Goal: Task Accomplishment & Management: Complete application form

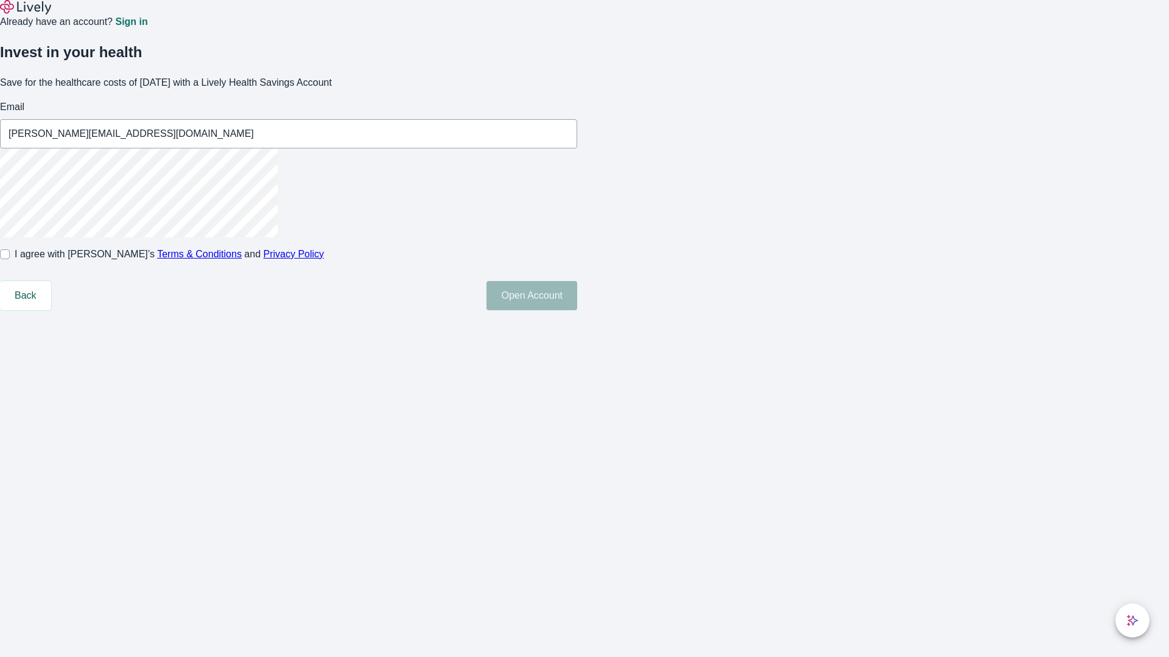
click at [10, 259] on input "I agree with Lively’s Terms & Conditions and Privacy Policy" at bounding box center [5, 255] width 10 height 10
checkbox input "true"
click at [577, 310] on button "Open Account" at bounding box center [531, 295] width 91 height 29
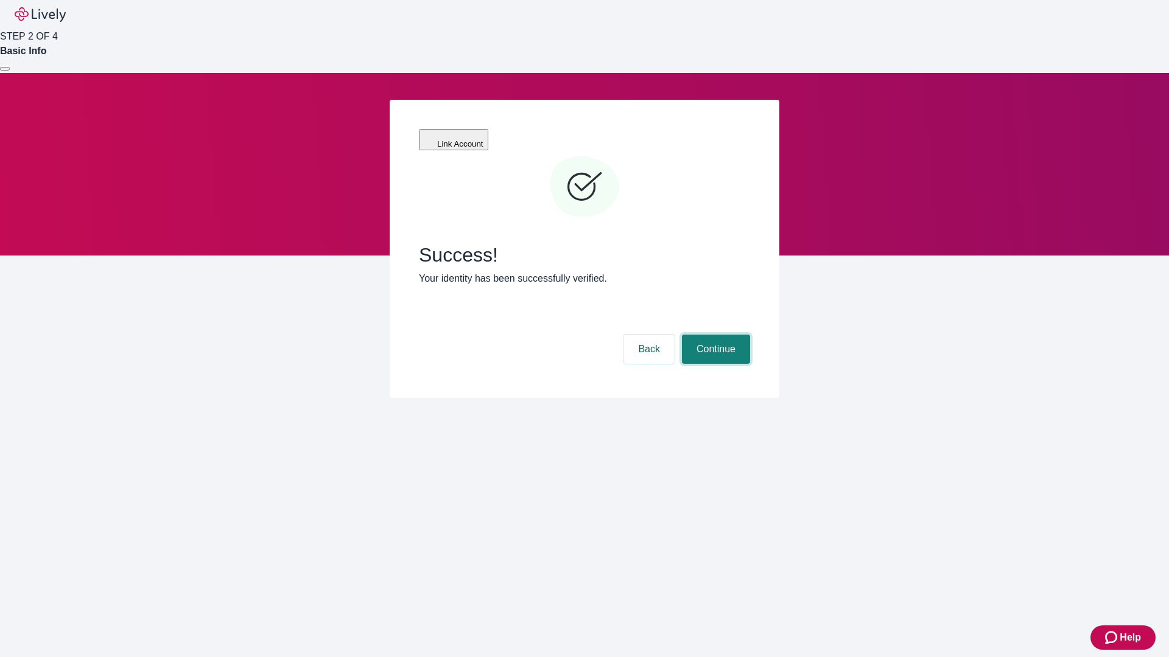
click at [714, 335] on button "Continue" at bounding box center [716, 349] width 68 height 29
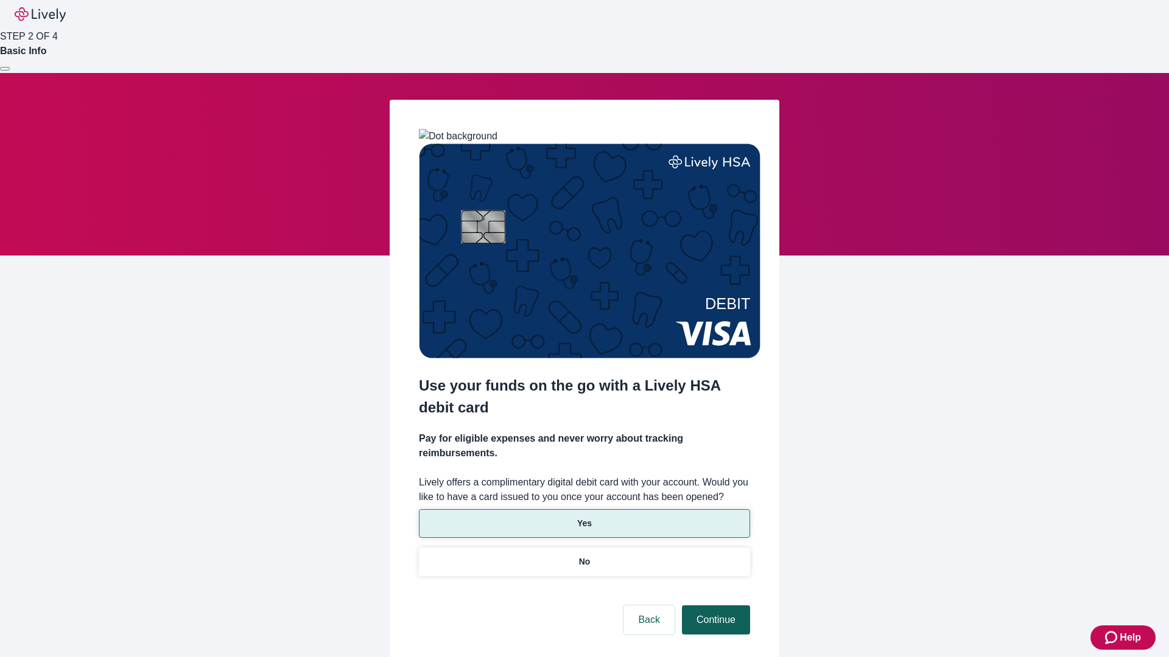
click at [584, 556] on p "No" at bounding box center [585, 562] width 12 height 13
click at [714, 606] on button "Continue" at bounding box center [716, 620] width 68 height 29
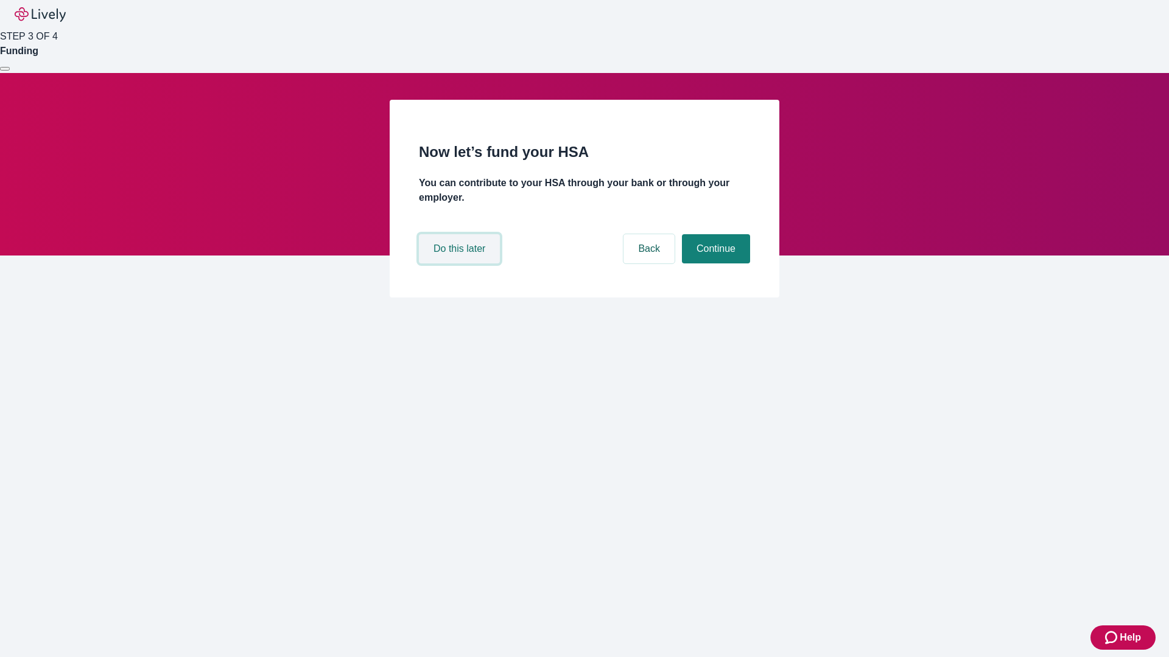
click at [461, 264] on button "Do this later" at bounding box center [459, 248] width 81 height 29
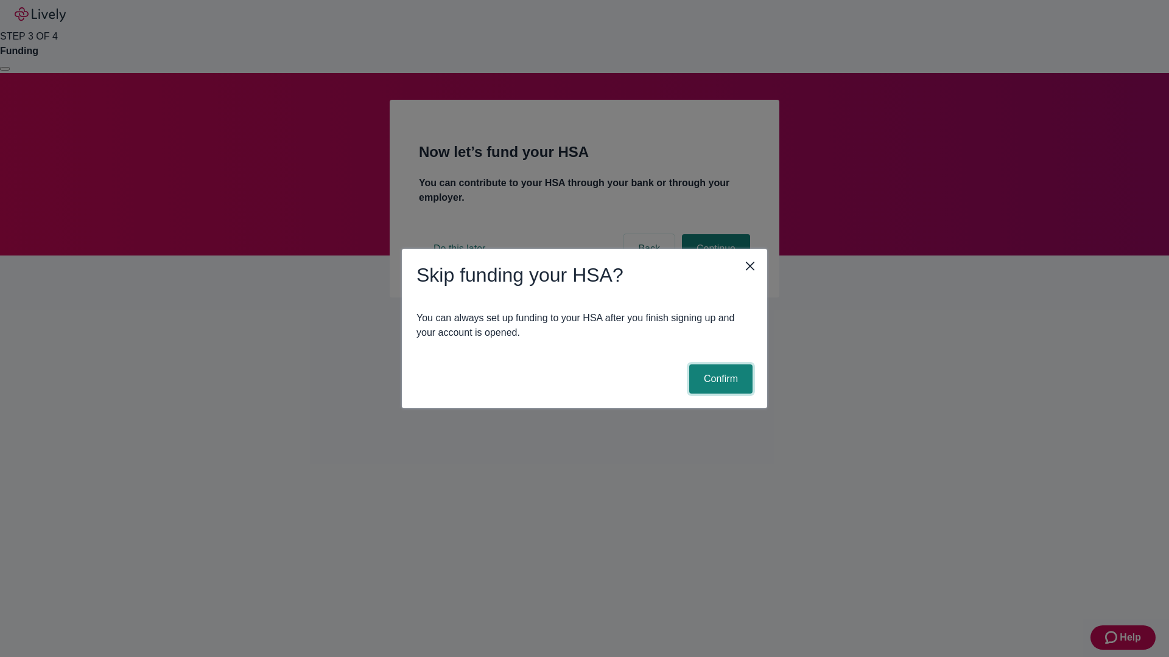
click at [719, 379] on button "Confirm" at bounding box center [720, 379] width 63 height 29
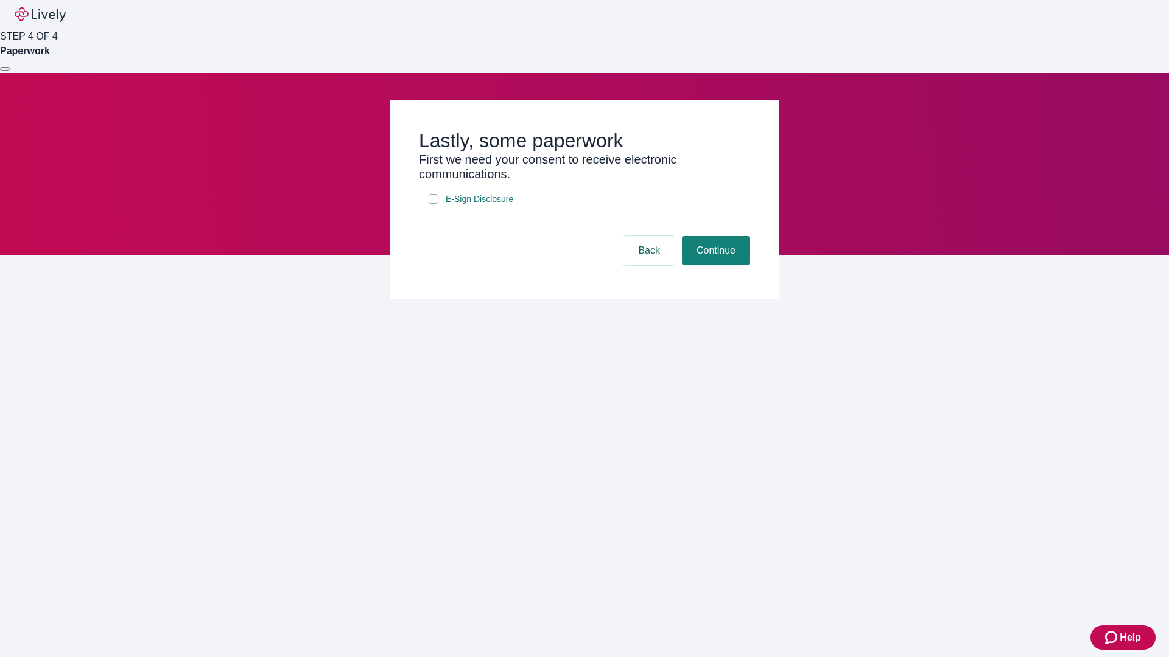
click at [433, 204] on input "E-Sign Disclosure" at bounding box center [434, 199] width 10 height 10
checkbox input "true"
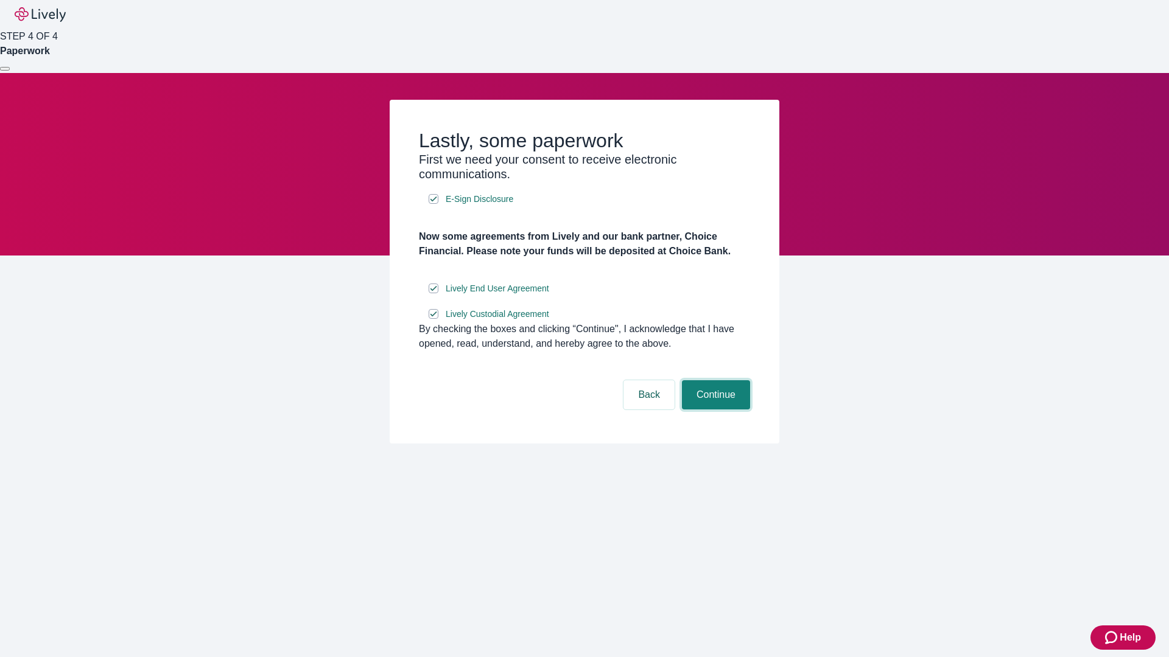
click at [714, 410] on button "Continue" at bounding box center [716, 394] width 68 height 29
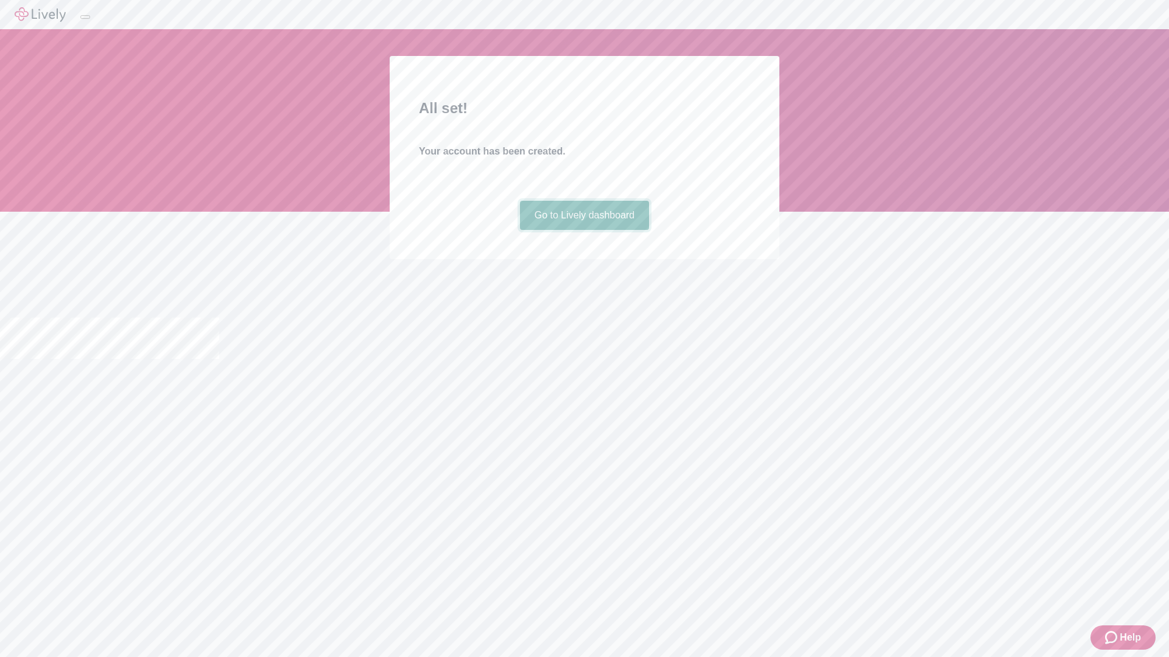
click at [584, 230] on link "Go to Lively dashboard" at bounding box center [585, 215] width 130 height 29
